Goal: Information Seeking & Learning: Learn about a topic

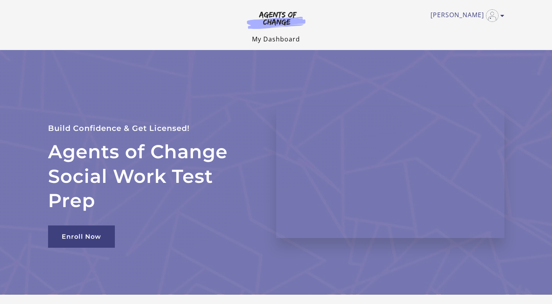
click at [283, 41] on link "My Dashboard" at bounding box center [276, 39] width 48 height 9
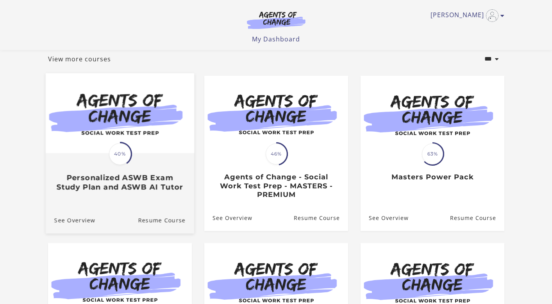
scroll to position [62, 0]
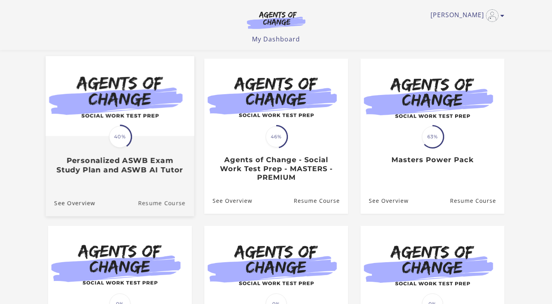
click at [163, 202] on link "Resume Course" at bounding box center [166, 202] width 56 height 26
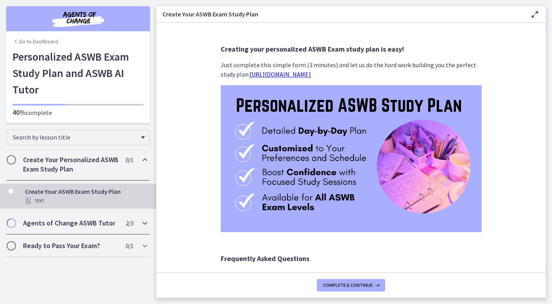
click at [112, 224] on h2 "Agents of Change ASWB Tutor" at bounding box center [70, 222] width 95 height 9
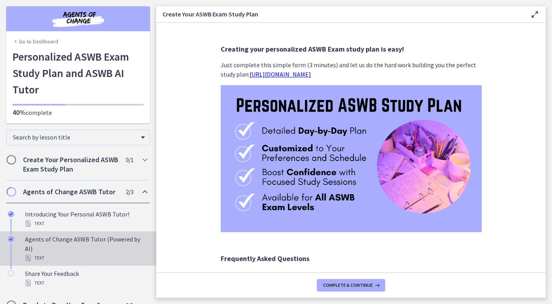
click at [102, 253] on div "Text" at bounding box center [86, 257] width 122 height 9
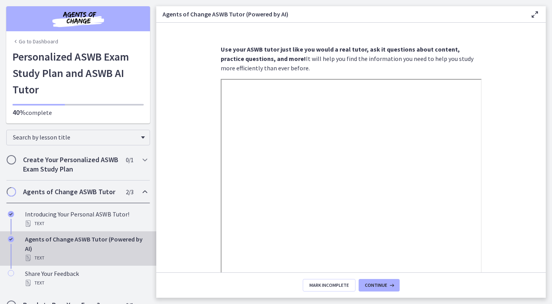
scroll to position [84, 0]
